Goal: Task Accomplishment & Management: Manage account settings

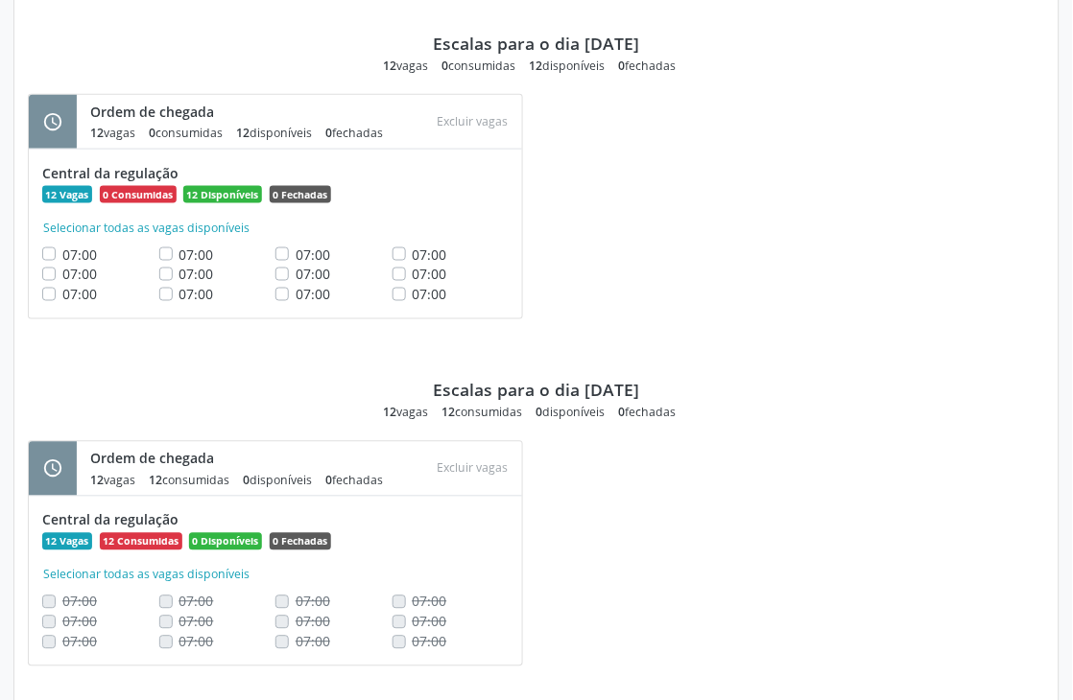
scroll to position [2746, 0]
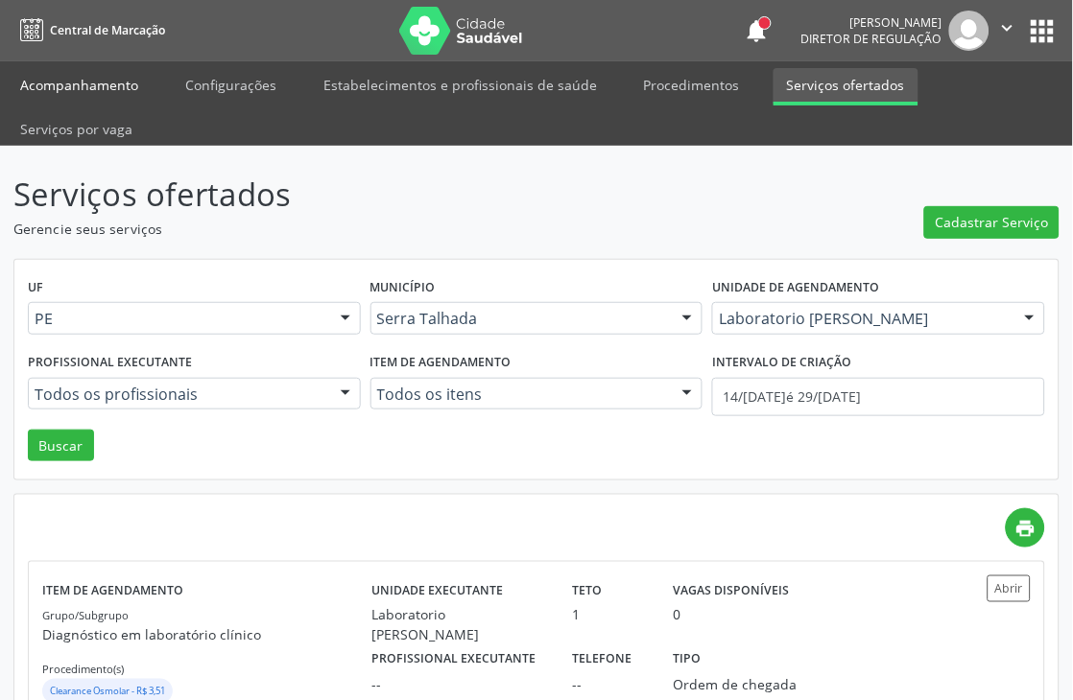
click at [36, 90] on link "Acompanhamento" at bounding box center [79, 85] width 145 height 34
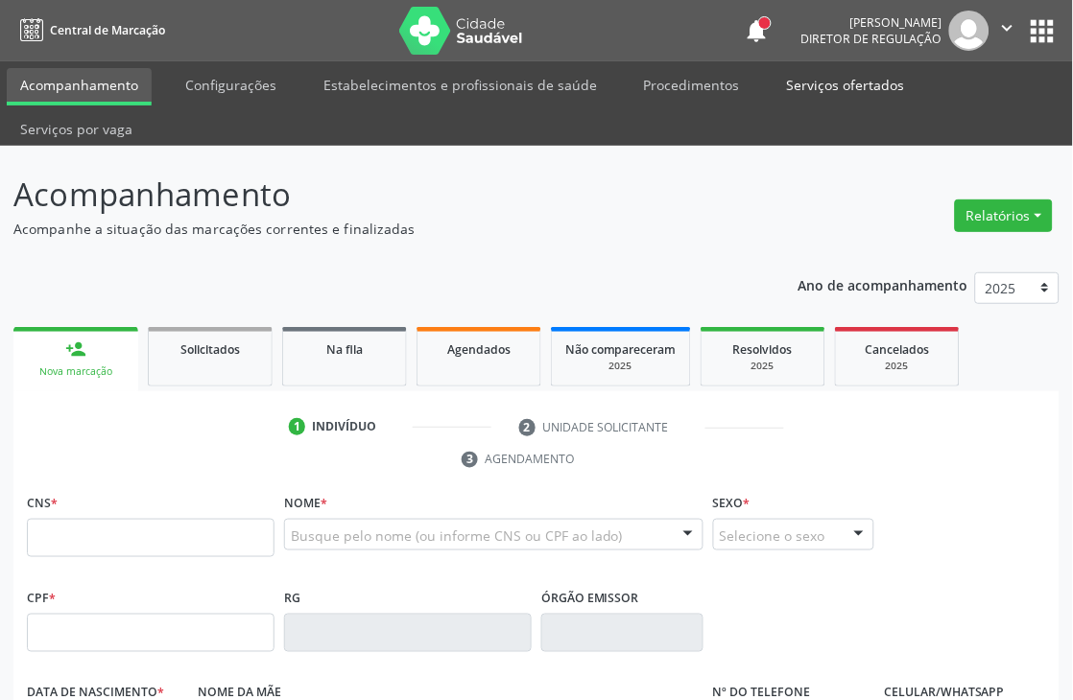
click at [866, 82] on link "Serviços ofertados" at bounding box center [845, 85] width 145 height 34
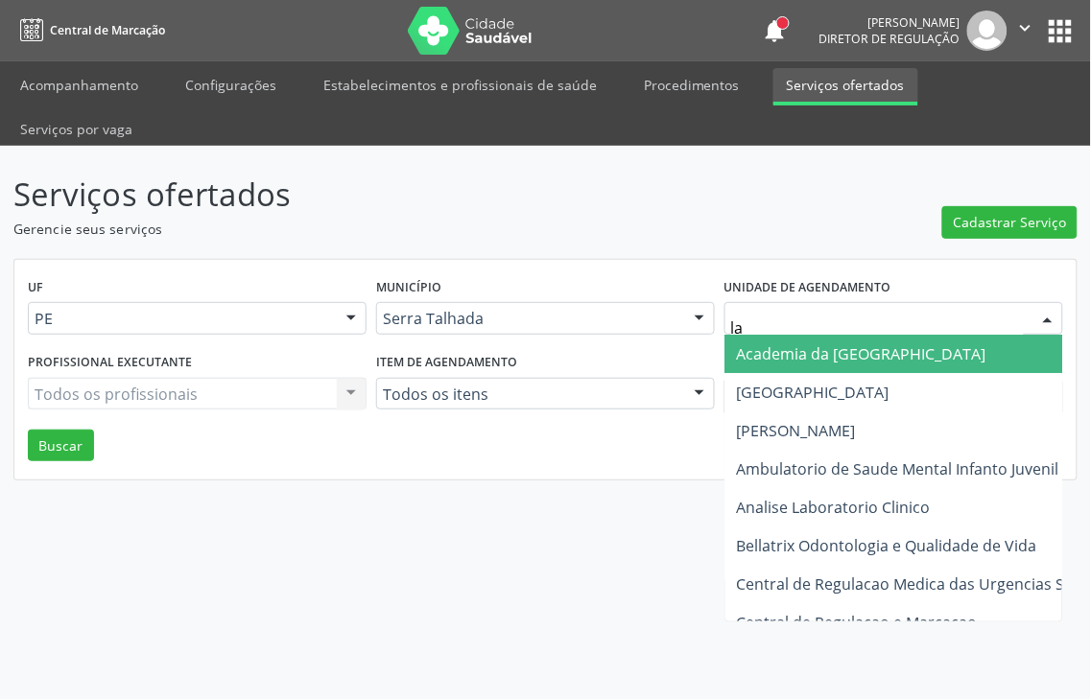
type input "lab"
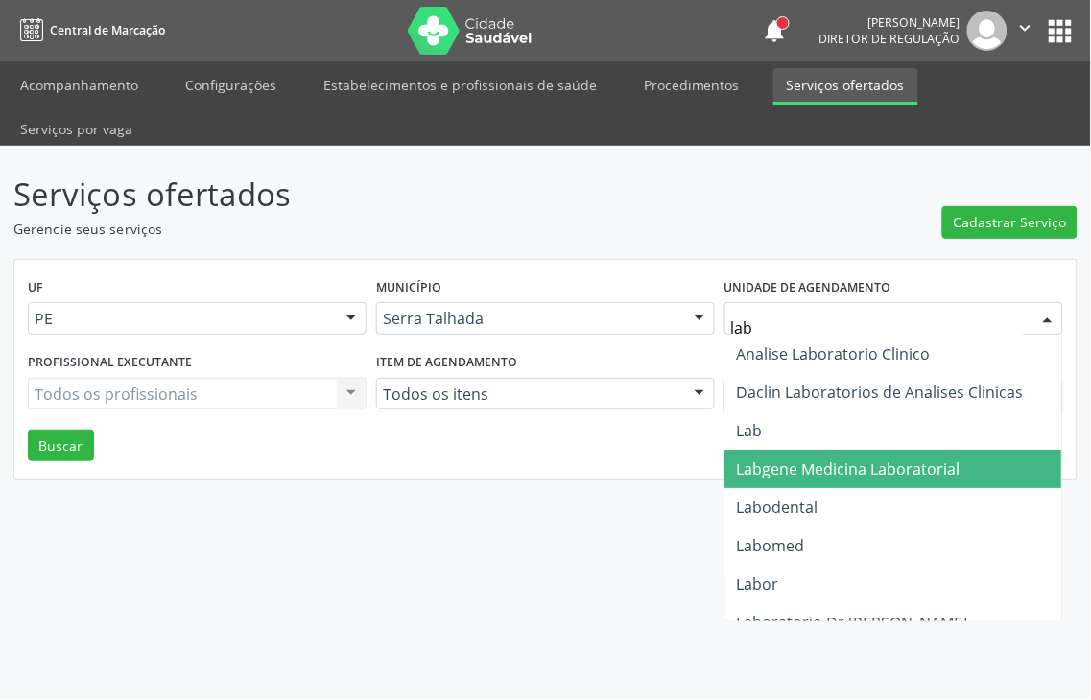
click at [915, 459] on span "Labgene Medicina Laboratorial" at bounding box center [849, 469] width 224 height 21
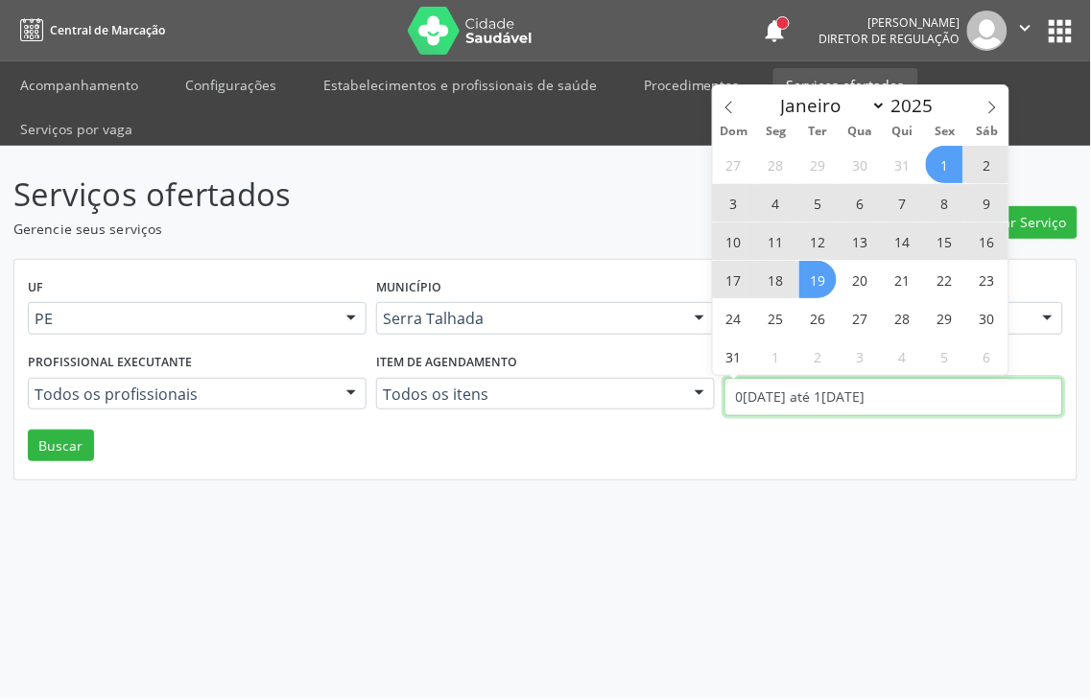
click at [814, 368] on body "Central de Marcação notifications [PERSON_NAME] Diretor de regulação  Configur…" at bounding box center [545, 350] width 1091 height 700
click at [732, 112] on icon at bounding box center [729, 107] width 13 height 13
select select "6"
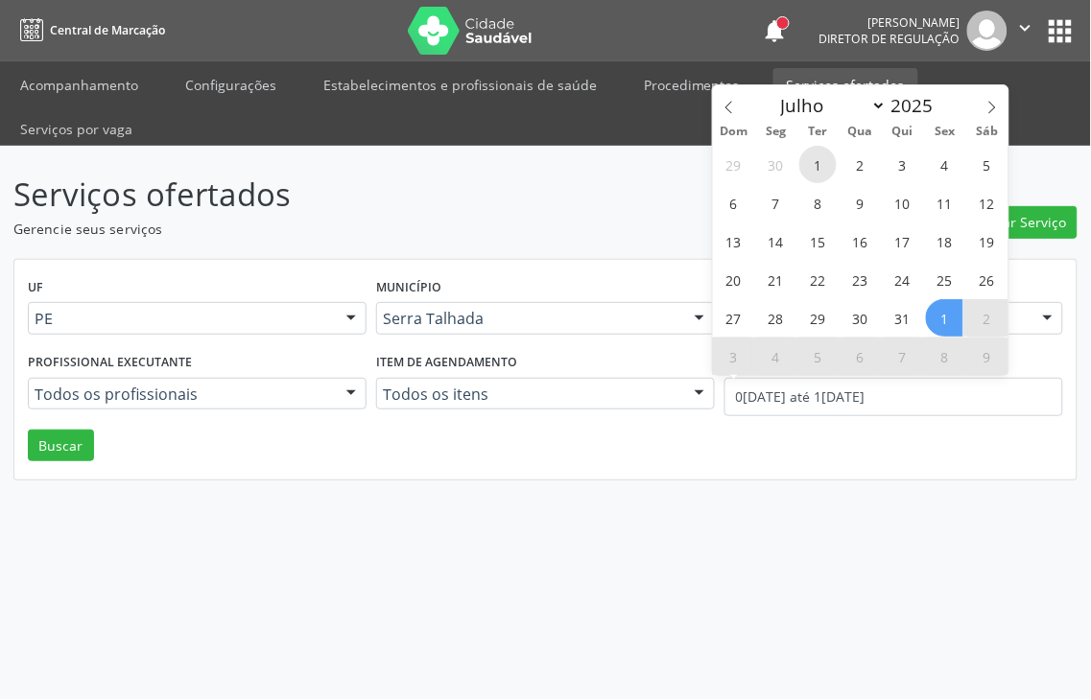
click at [808, 165] on span "1" at bounding box center [817, 164] width 37 height 37
type input "01/[DATE]"
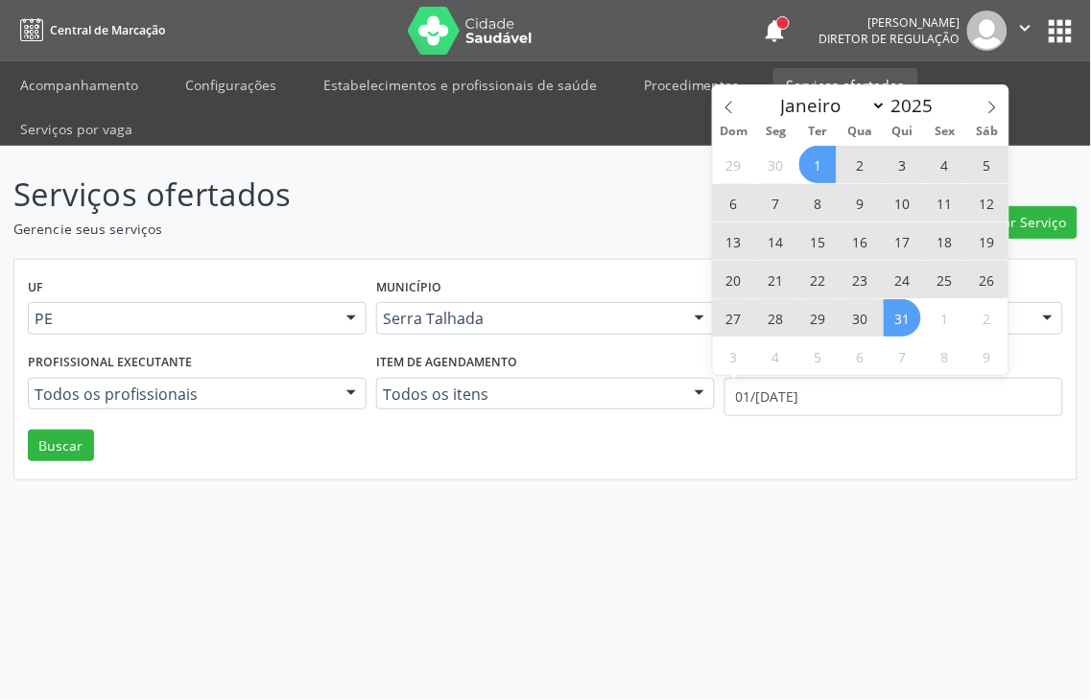
click at [890, 307] on span "31" at bounding box center [902, 317] width 37 height 37
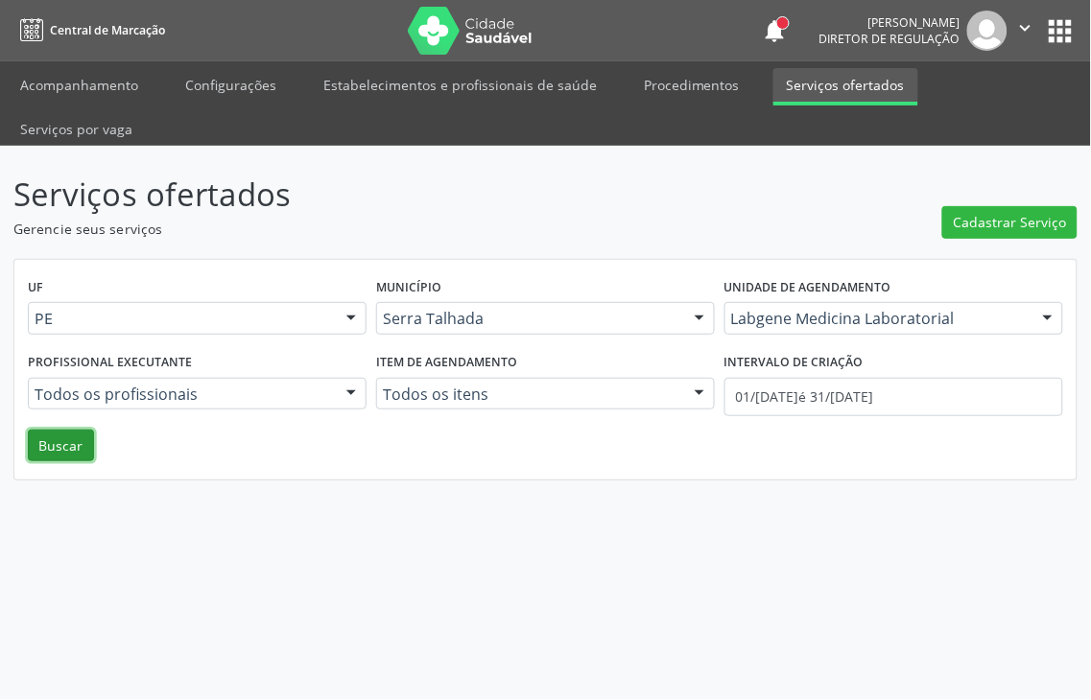
click at [58, 430] on button "Buscar" at bounding box center [61, 446] width 66 height 33
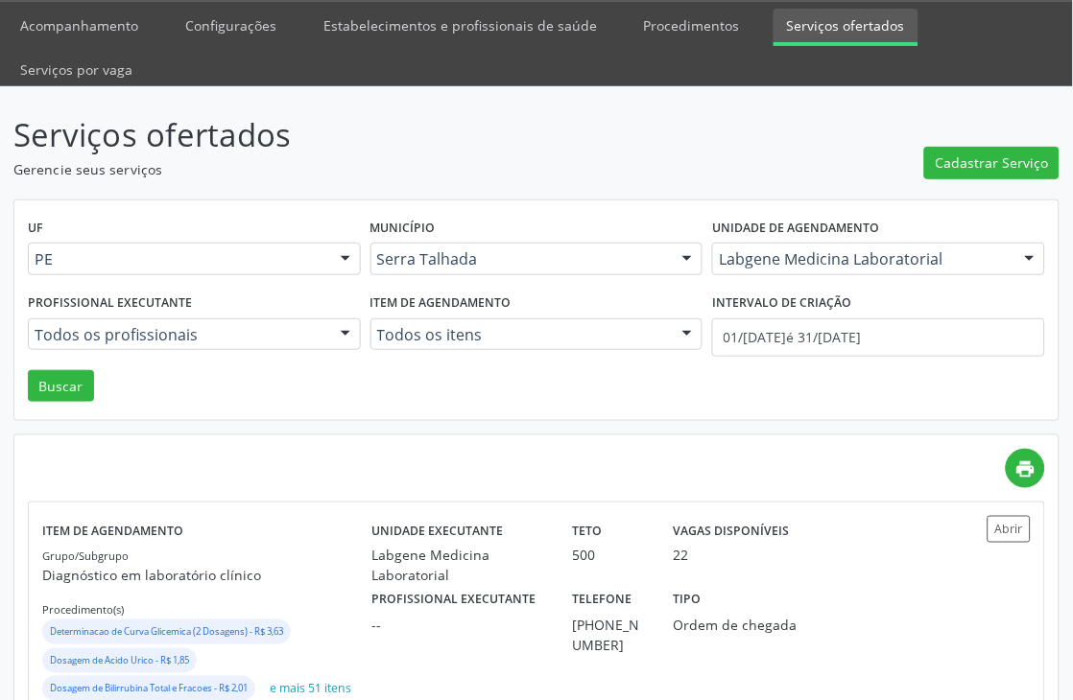
scroll to position [119, 0]
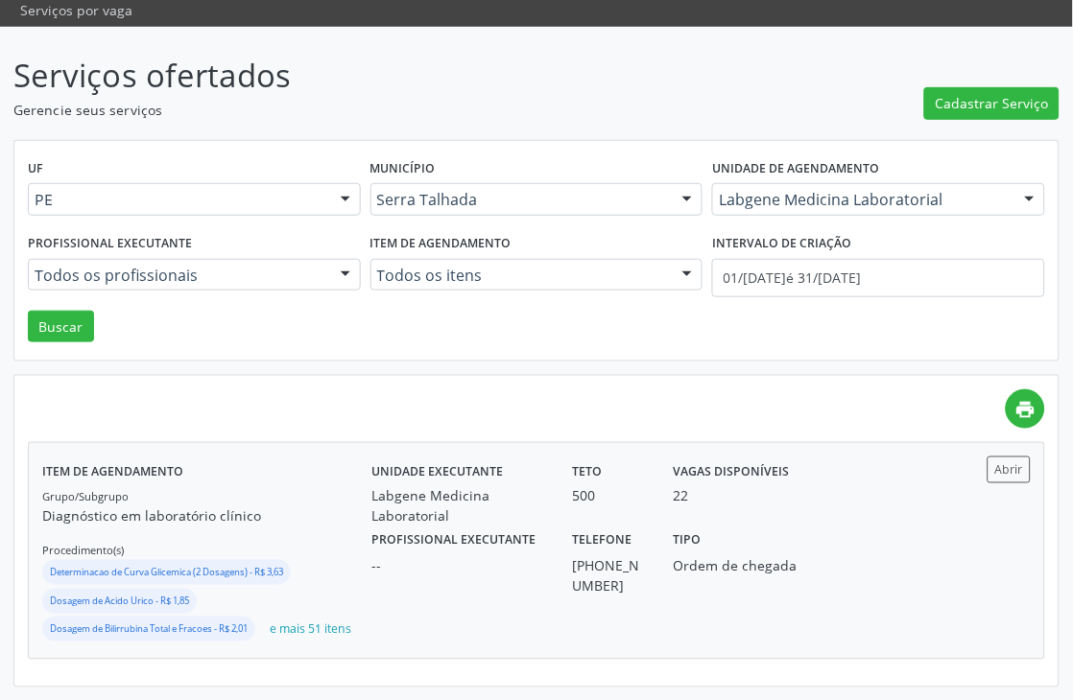
click at [860, 492] on div "Unidade executante Labgene Medicina Laboratorial Teto 500 Vagas disponíveis 22" at bounding box center [660, 492] width 604 height 70
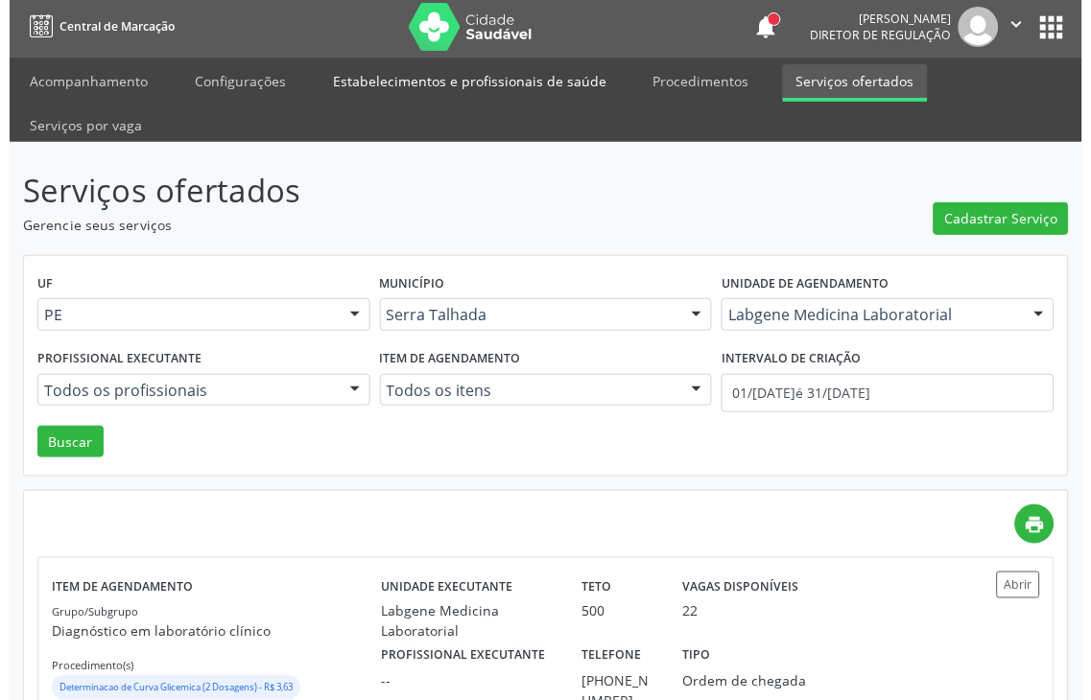
scroll to position [0, 0]
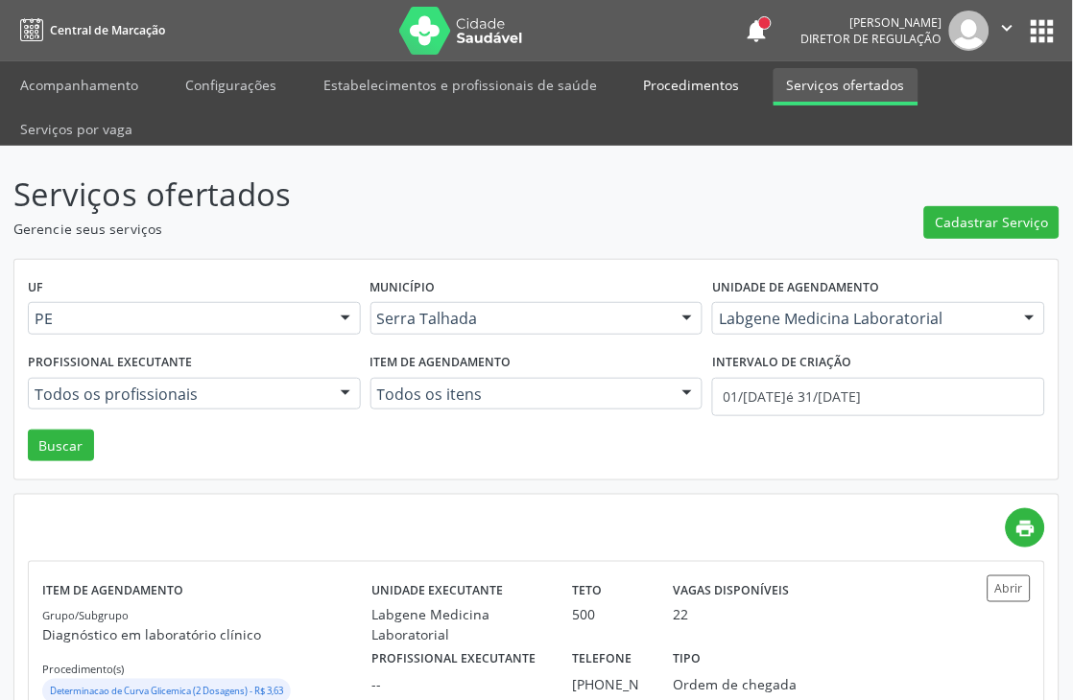
click at [710, 93] on link "Procedimentos" at bounding box center [691, 85] width 123 height 34
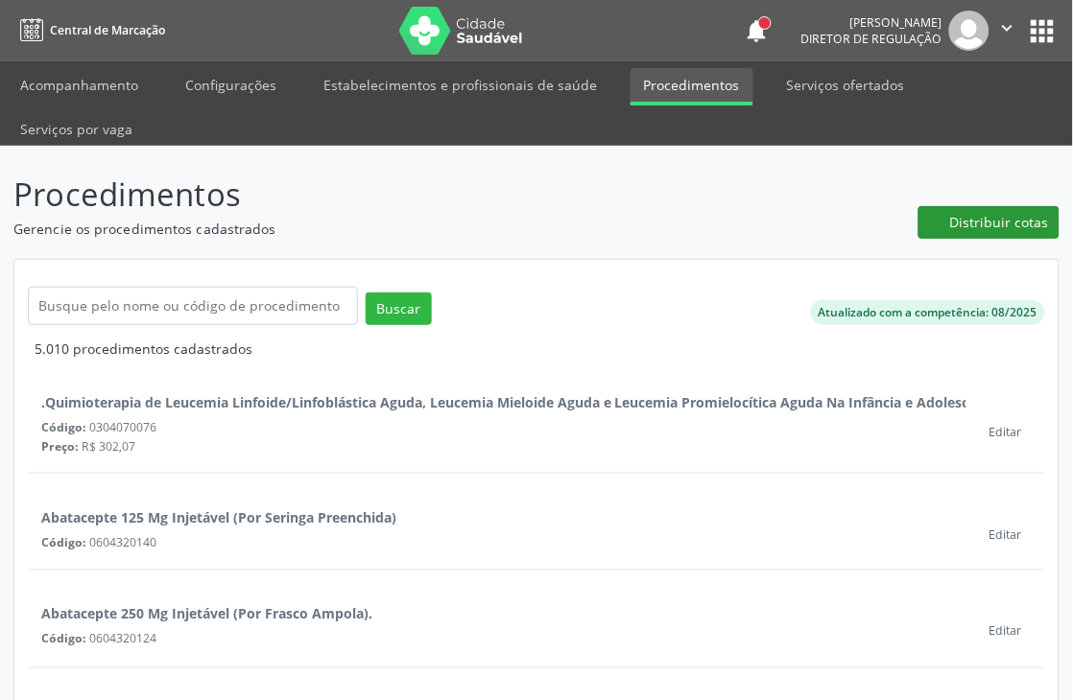
click at [969, 211] on div "Distribuir cotas" at bounding box center [986, 205] width 148 height 68
click at [969, 217] on span "Distribuir cotas" at bounding box center [999, 222] width 99 height 20
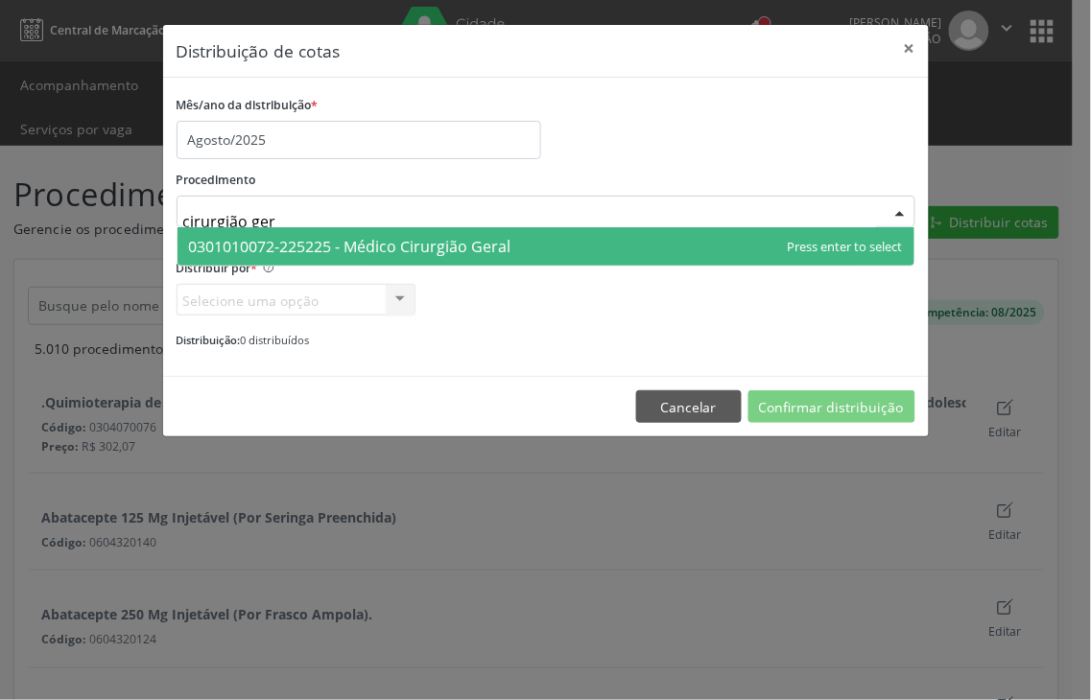
type input "cirurgião gera"
click at [358, 253] on span "0301010072-225225 - Médico Cirurgião Geral" at bounding box center [350, 246] width 322 height 21
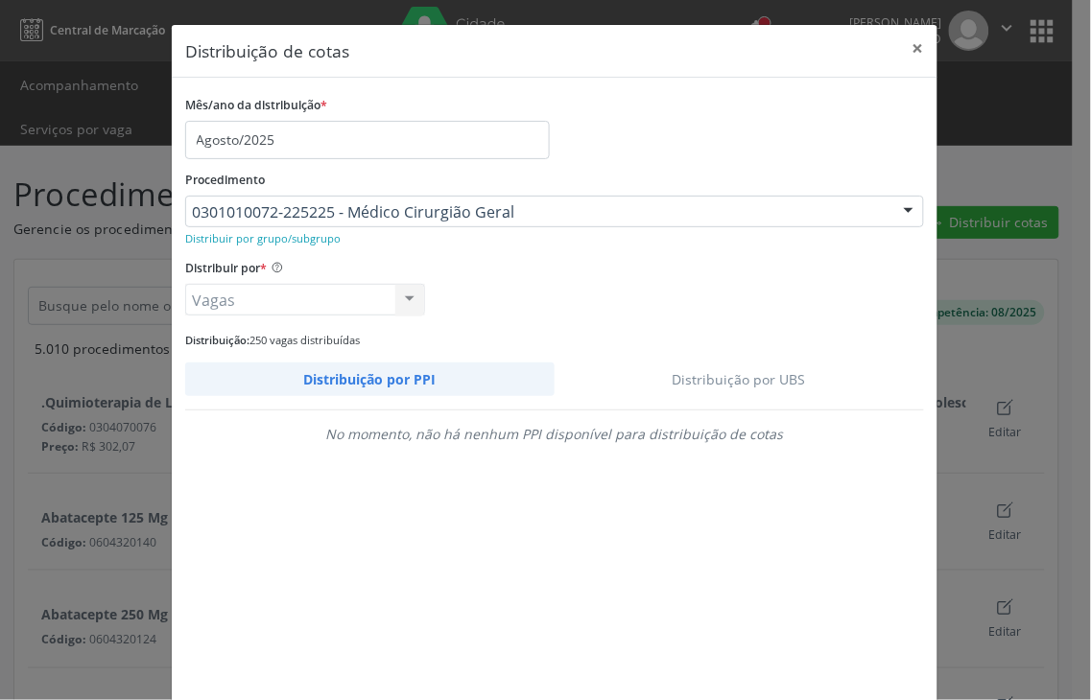
click at [754, 385] on link "Distribuição por UBS" at bounding box center [740, 380] width 370 height 34
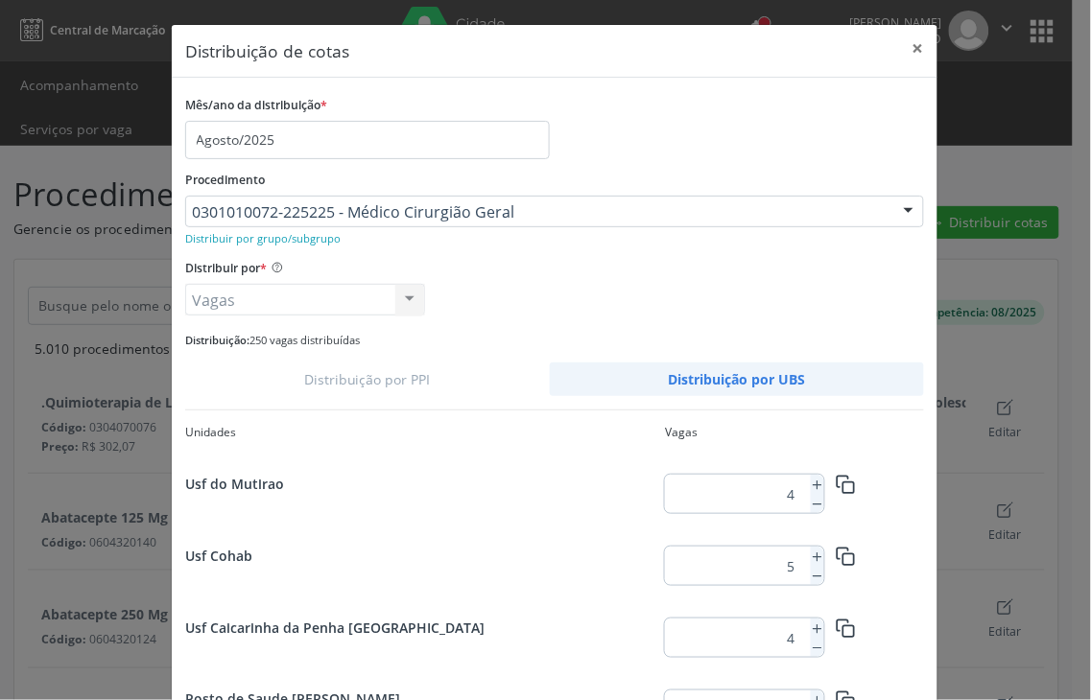
scroll to position [406, 0]
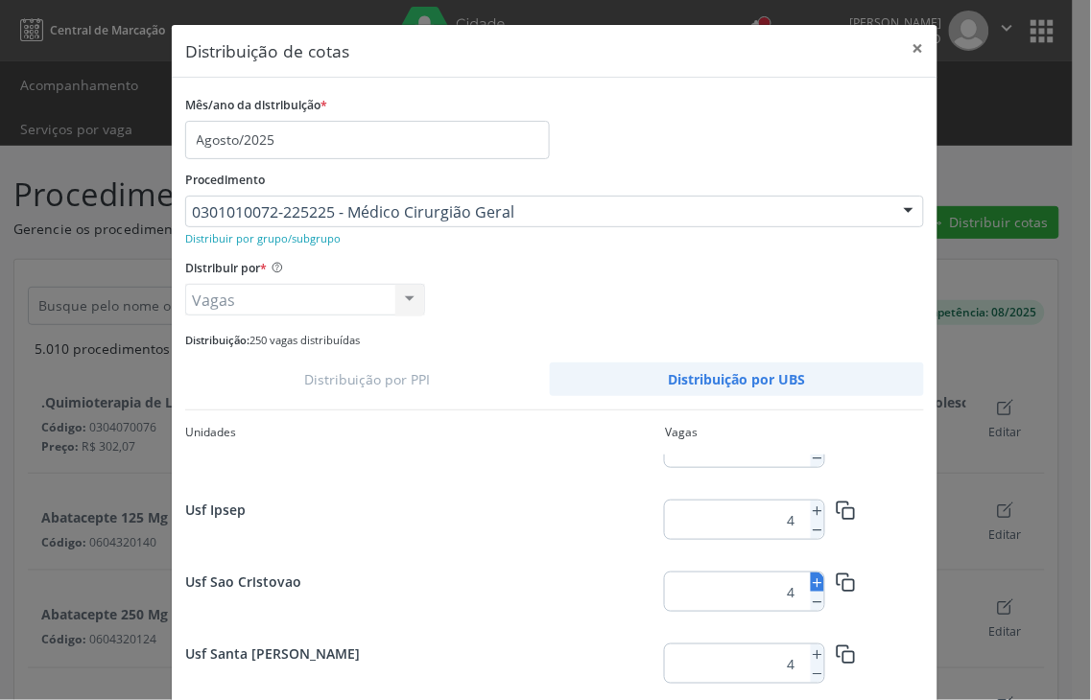
click at [811, 585] on icon at bounding box center [817, 583] width 13 height 13
type input "5"
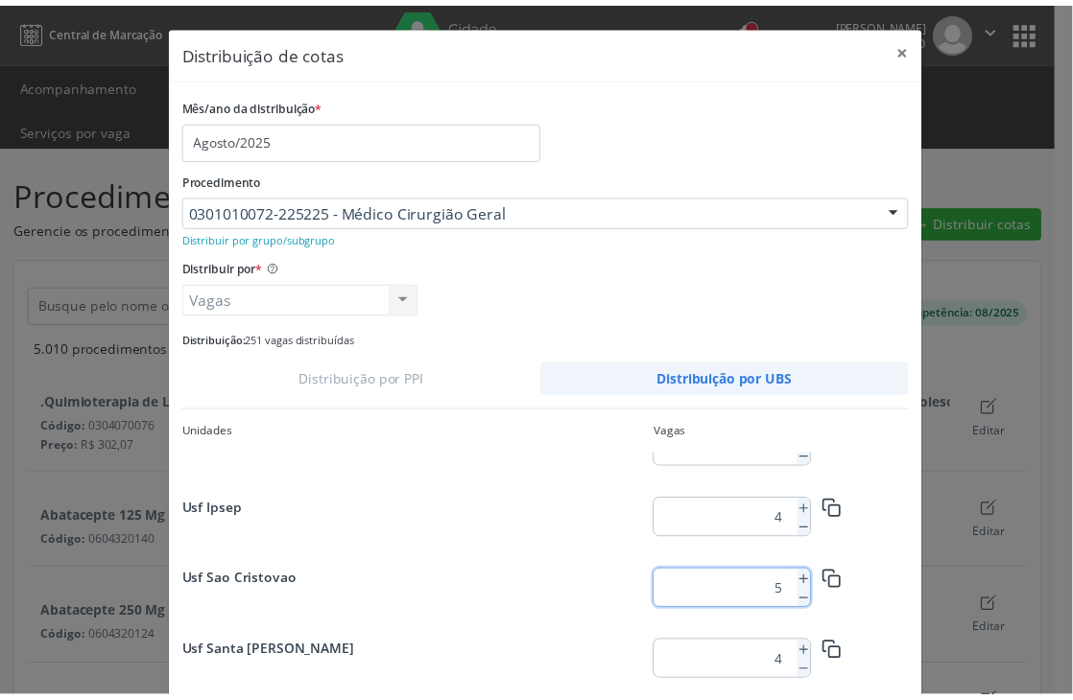
scroll to position [106, 0]
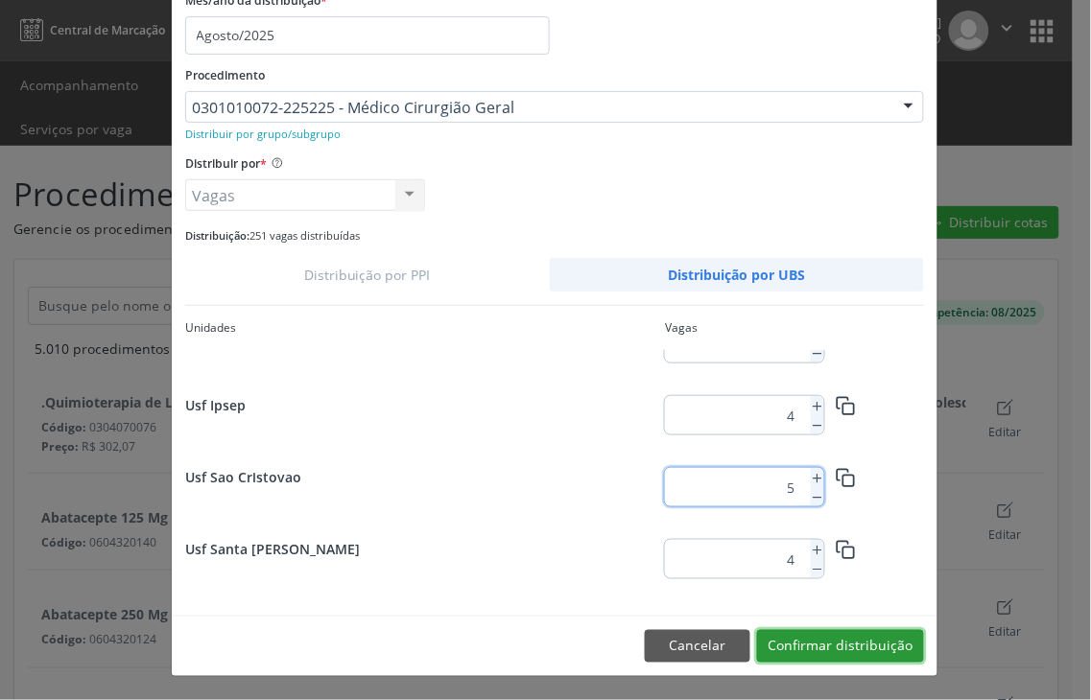
click at [836, 650] on button "Confirmar distribuição" at bounding box center [840, 646] width 167 height 33
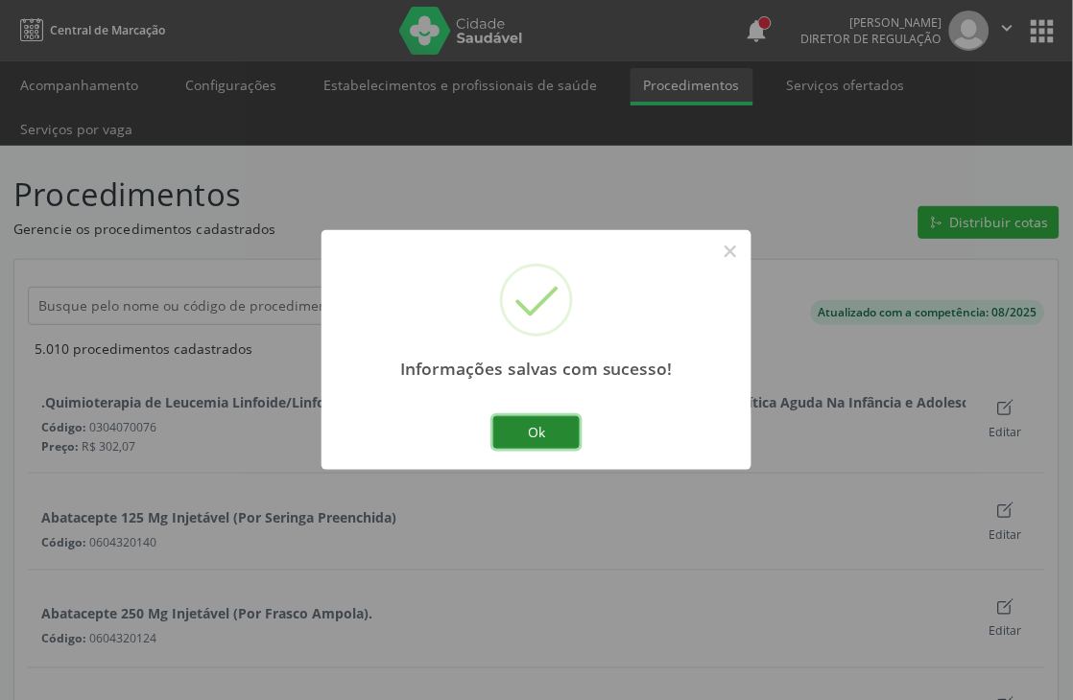
click at [540, 436] on button "Ok" at bounding box center [536, 432] width 86 height 33
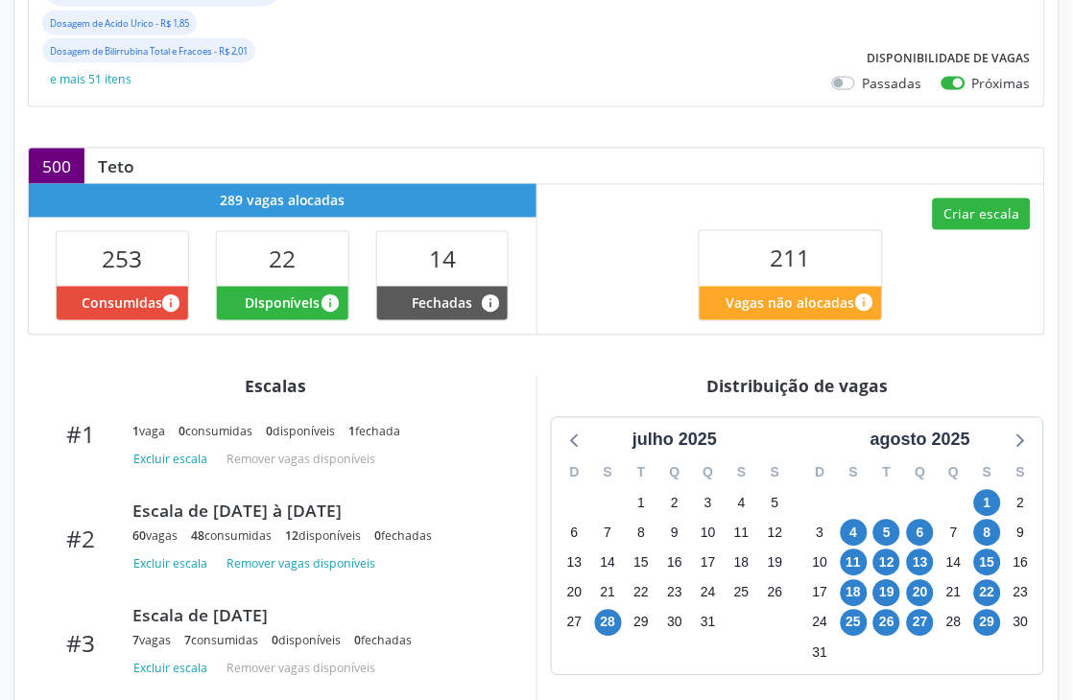
scroll to position [533, 0]
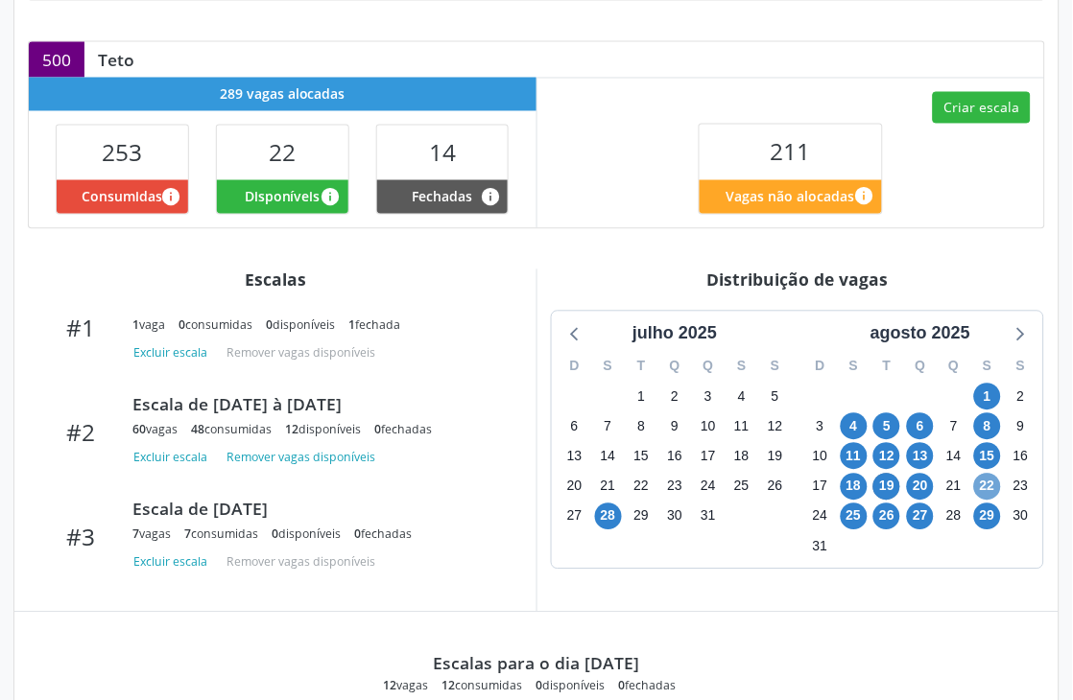
click at [993, 487] on span "22" at bounding box center [987, 487] width 27 height 27
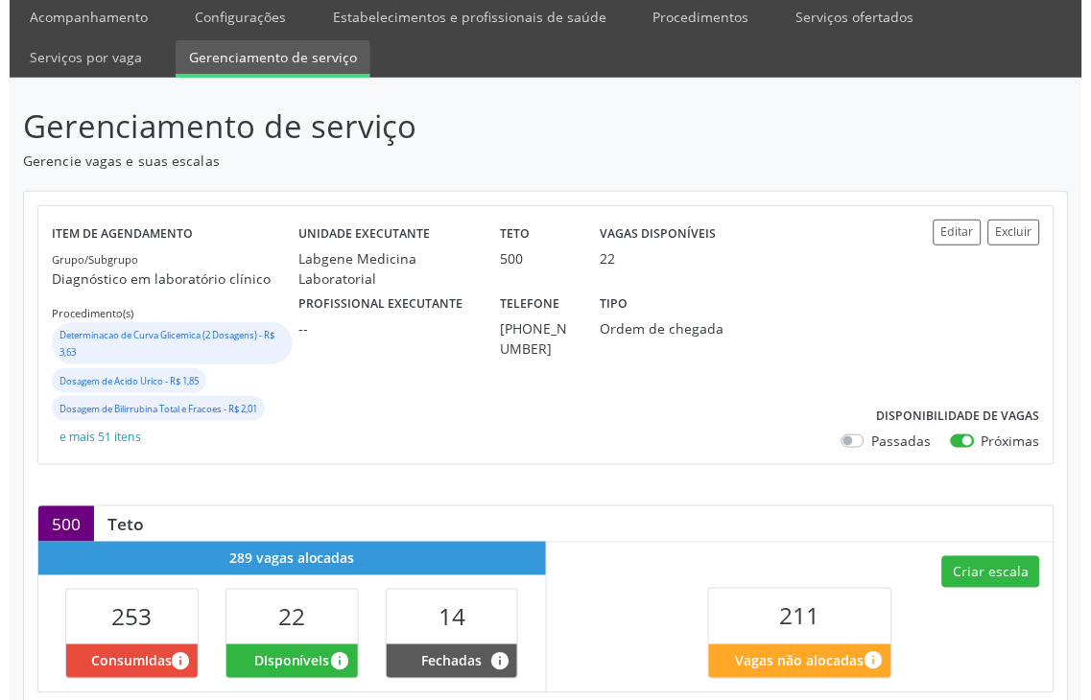
scroll to position [107, 0]
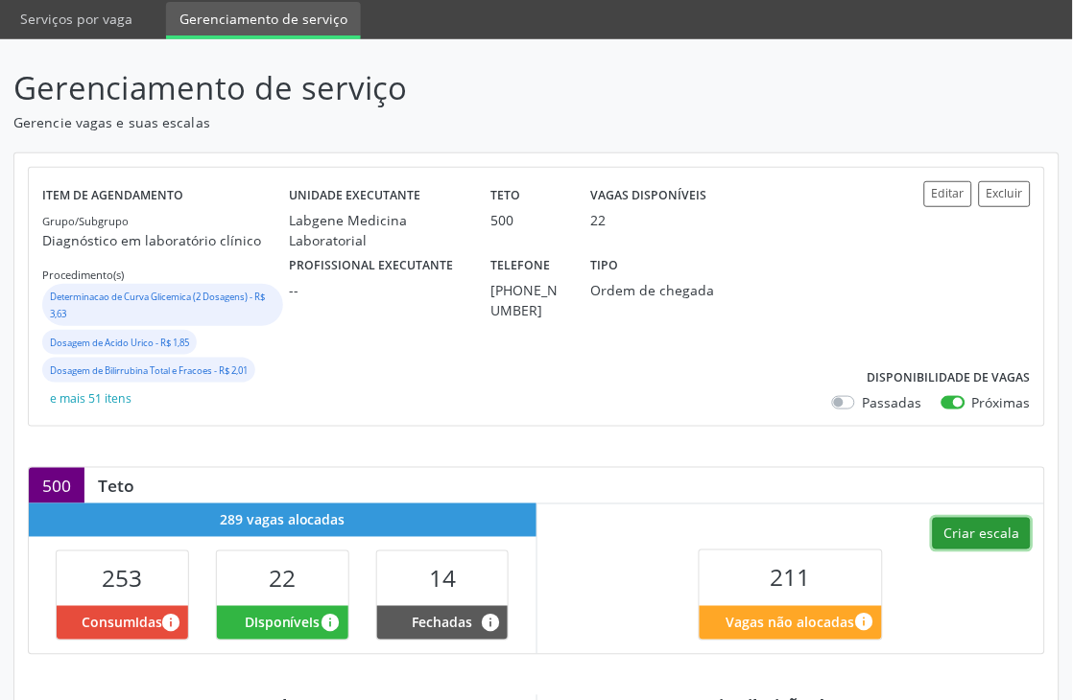
click at [1018, 528] on button "Criar escala" at bounding box center [982, 534] width 98 height 33
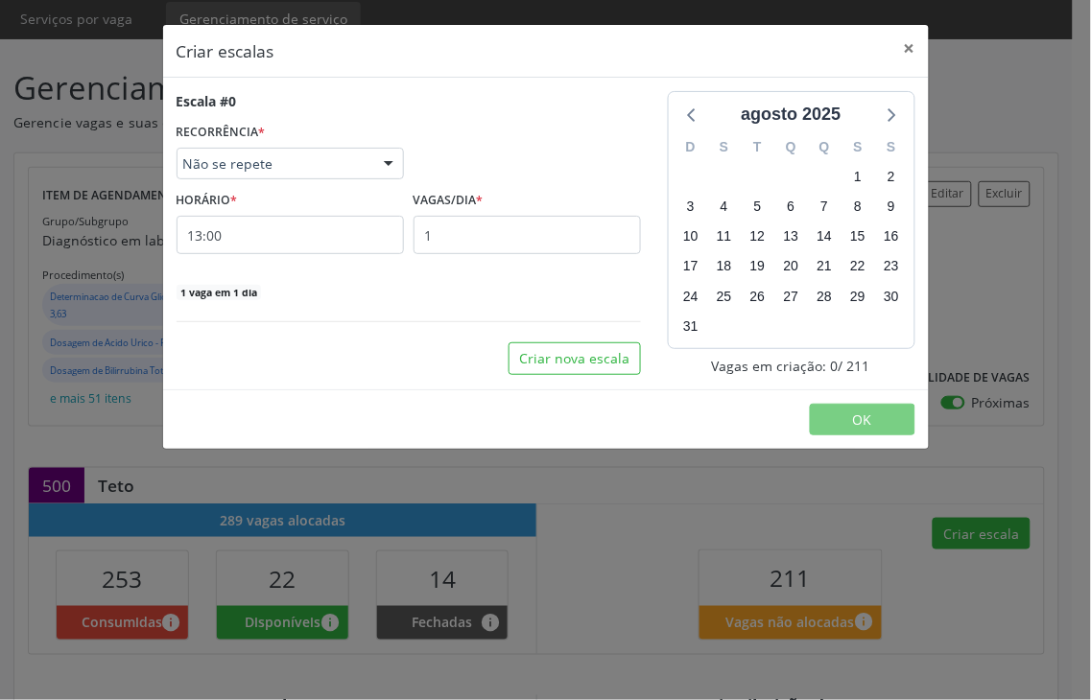
select select "7"
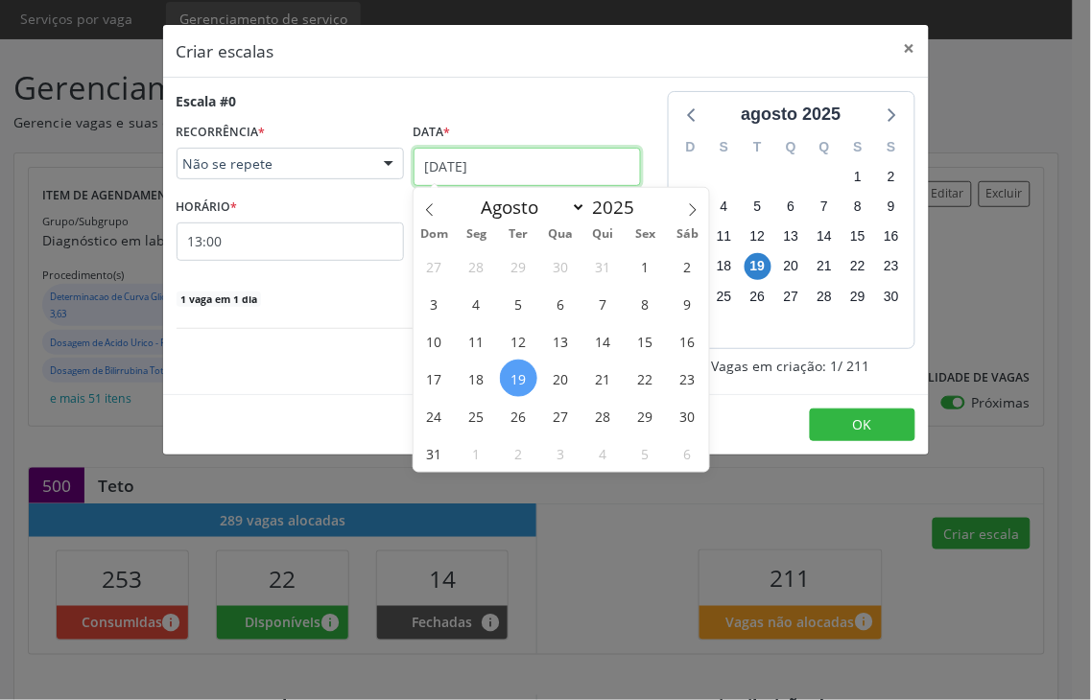
click at [470, 180] on input "19/08/2025" at bounding box center [527, 167] width 227 height 38
click at [643, 380] on span "22" at bounding box center [645, 378] width 37 height 37
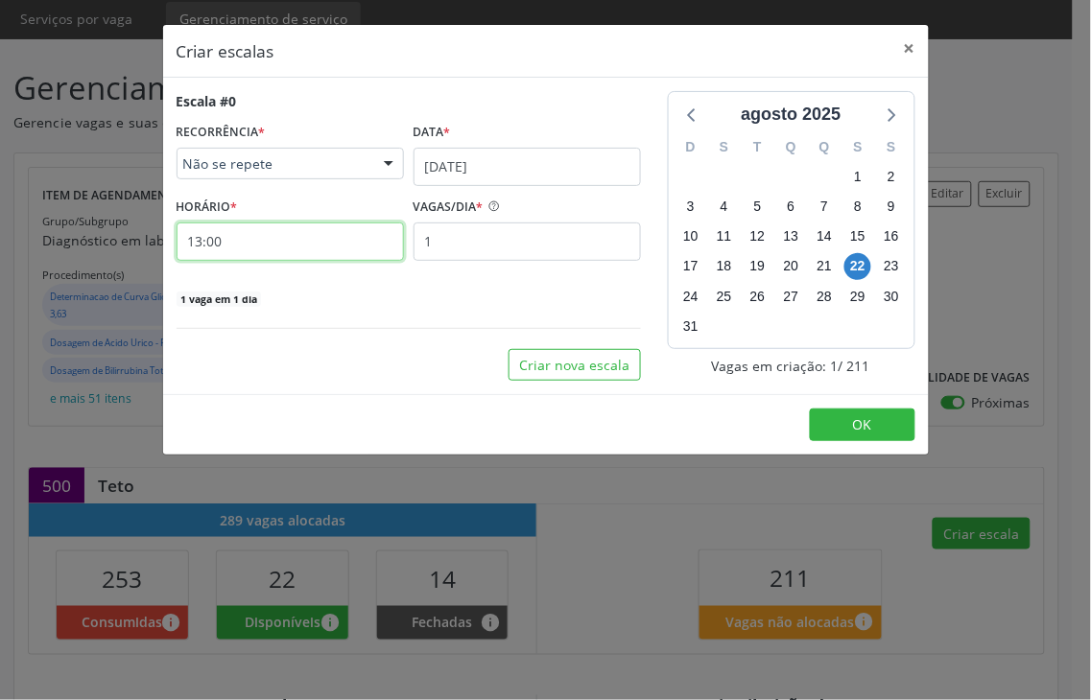
click at [222, 245] on input "13:00" at bounding box center [290, 242] width 227 height 38
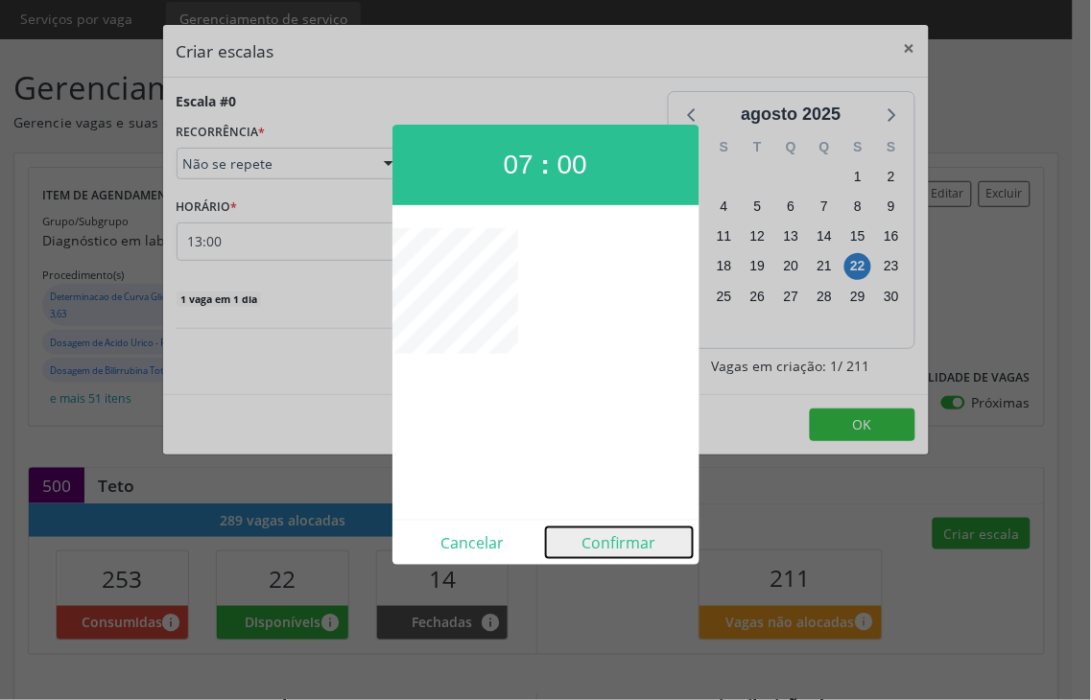
click at [605, 534] on button "Confirmar" at bounding box center [619, 543] width 147 height 31
type input "07:00"
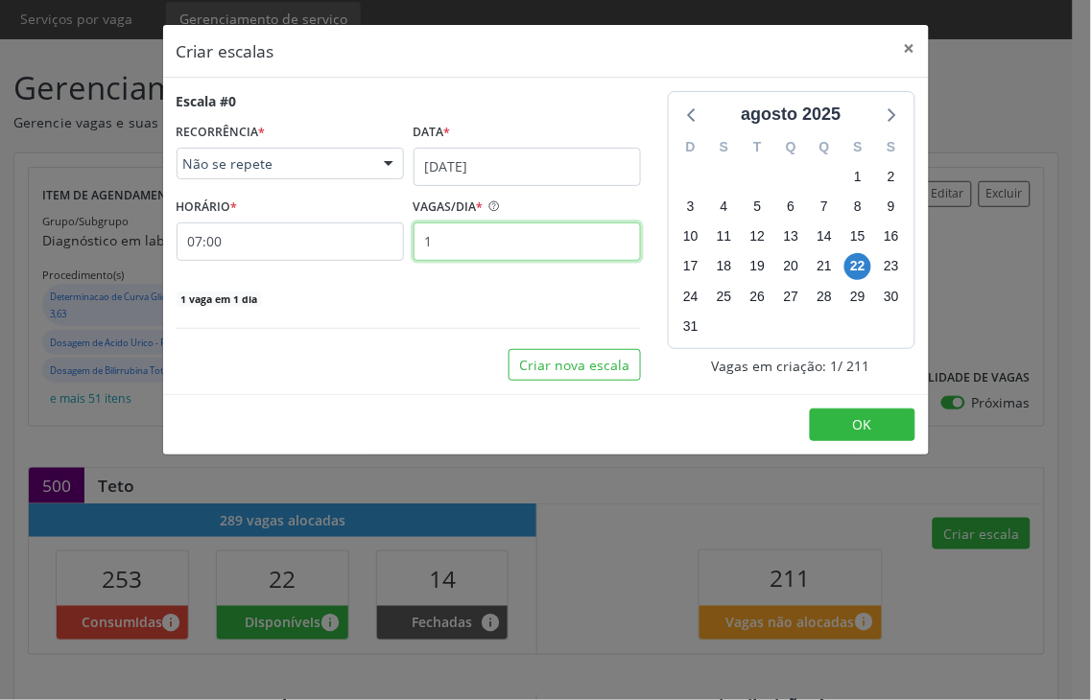
click at [486, 245] on input "1" at bounding box center [527, 242] width 227 height 38
type input "12"
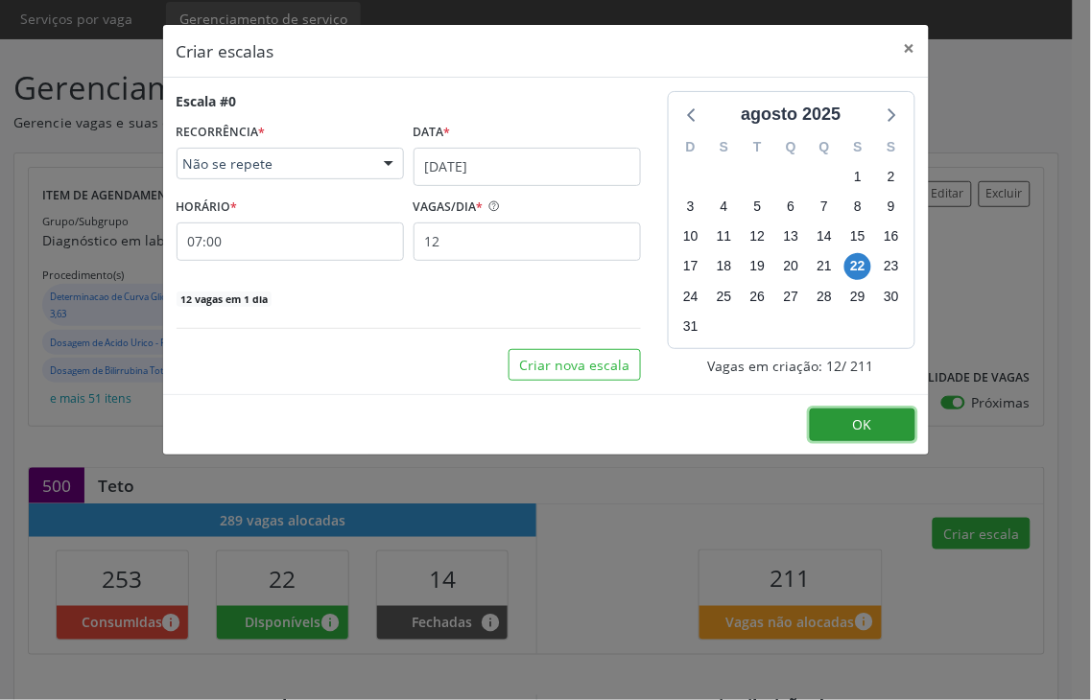
click at [841, 432] on button "OK" at bounding box center [863, 425] width 106 height 33
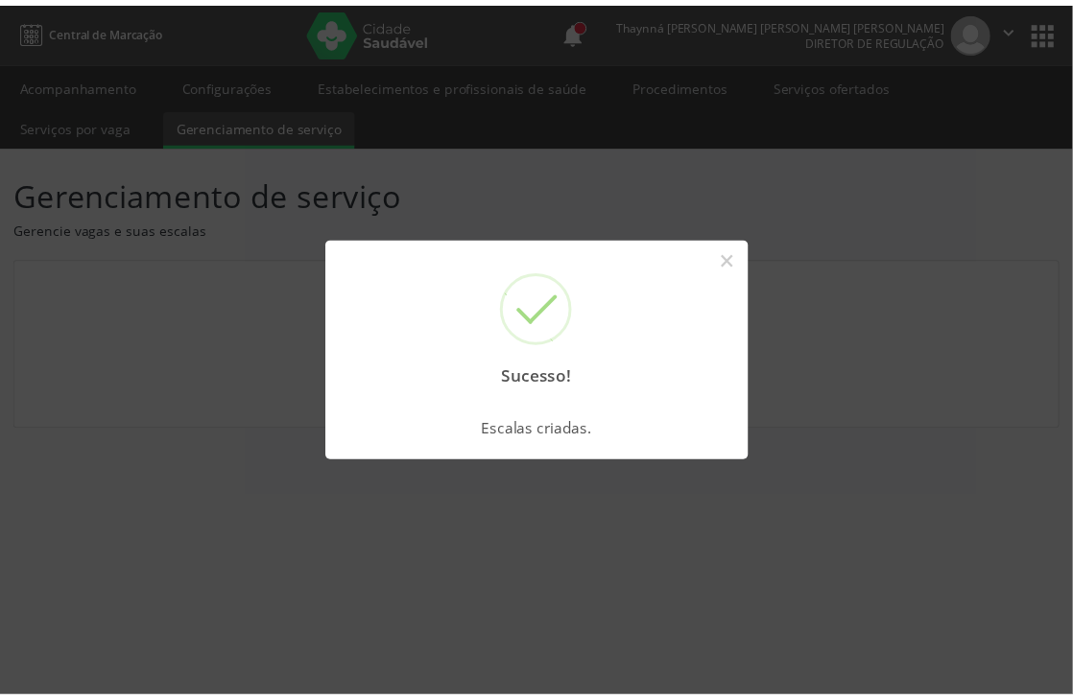
scroll to position [0, 0]
